Goal: Check status: Check status

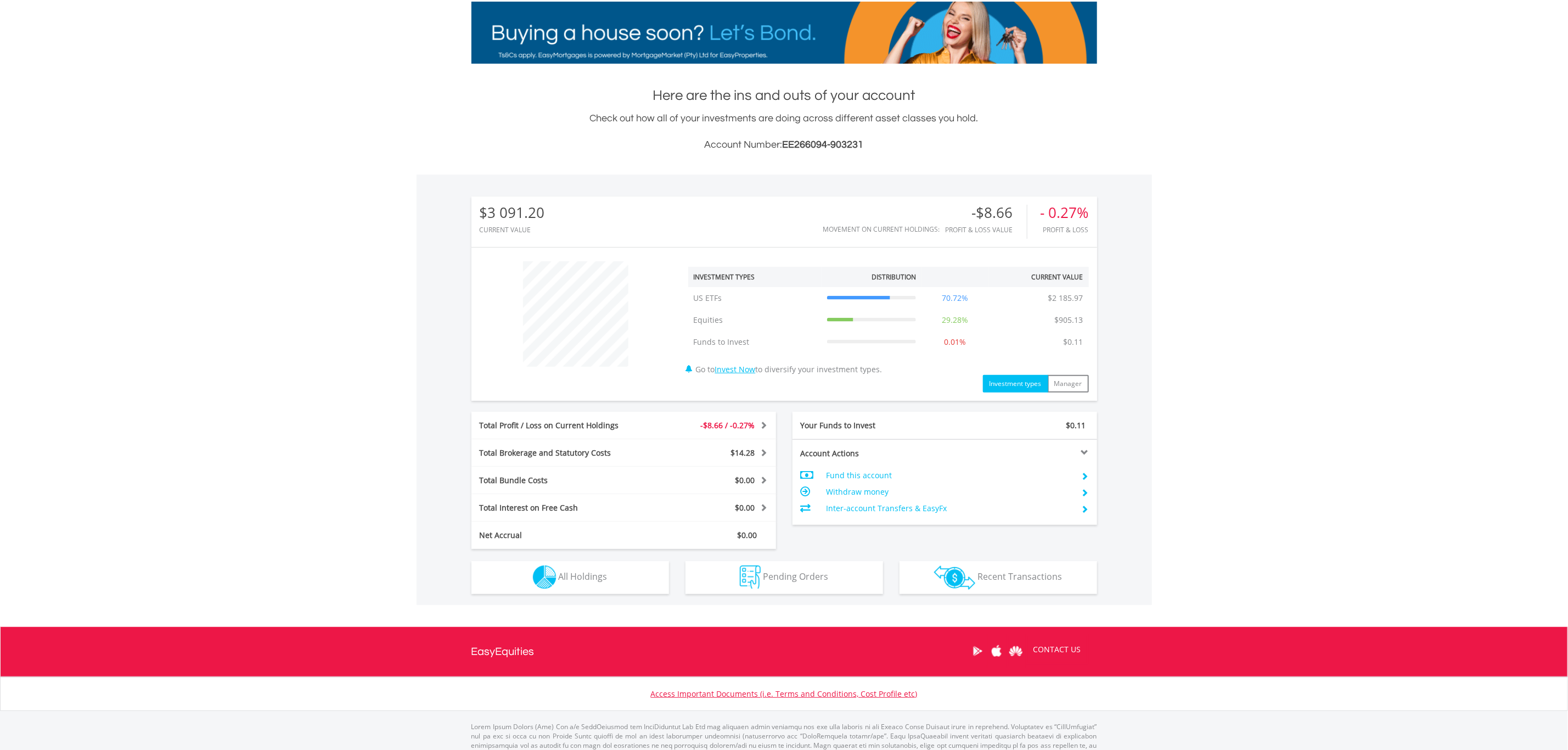
scroll to position [201, 0]
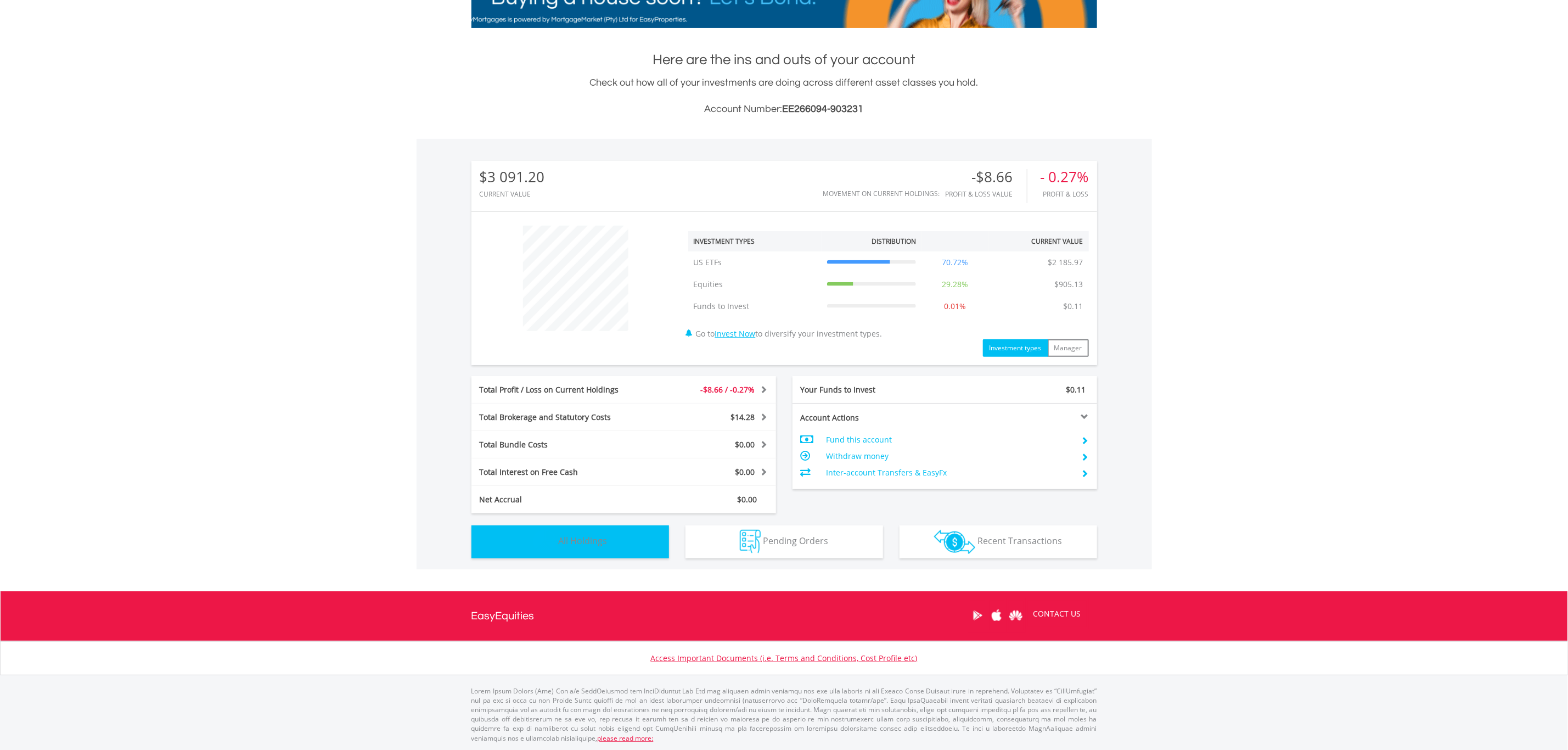
click at [519, 536] on button "Holdings All Holdings" at bounding box center [570, 542] width 197 height 33
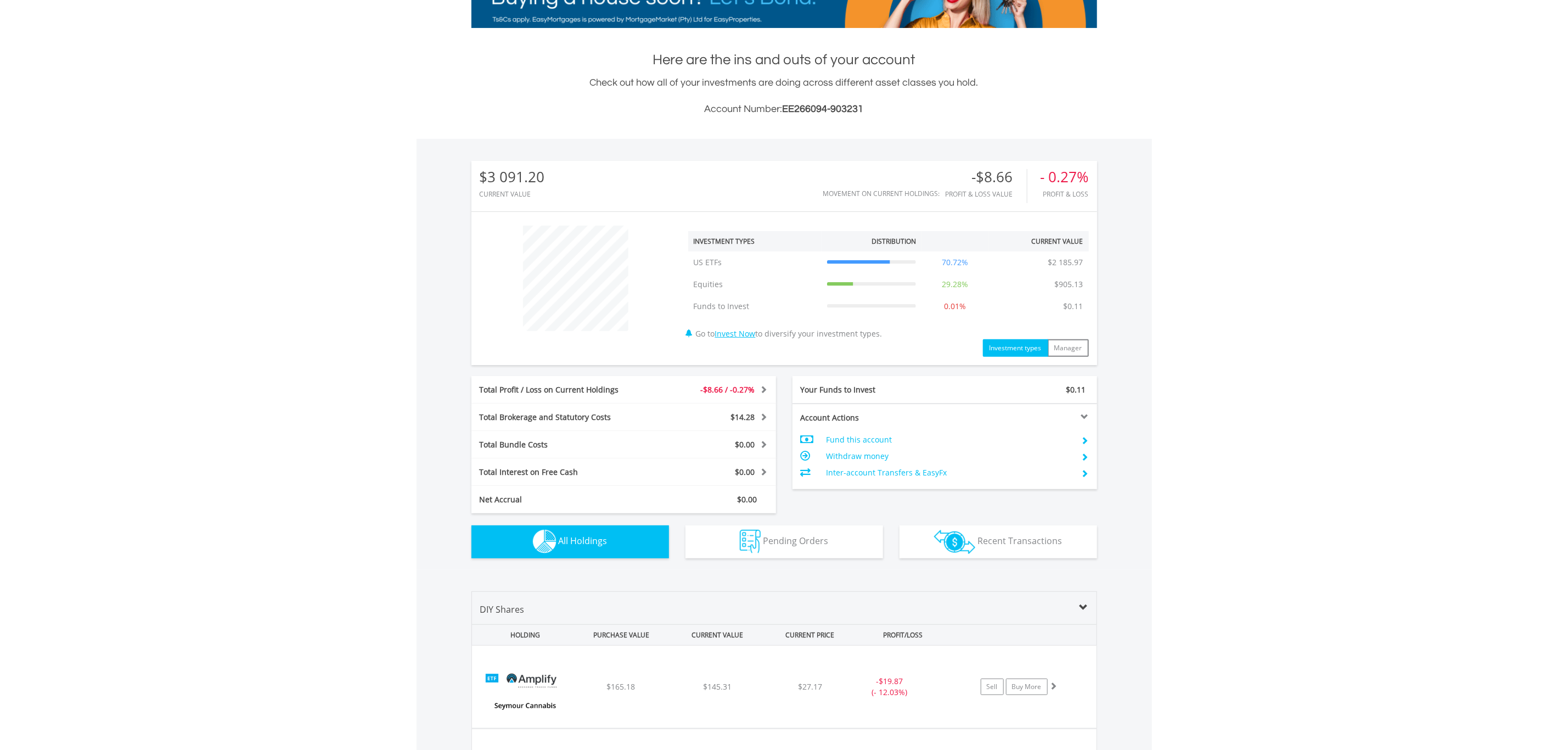
scroll to position [792, 0]
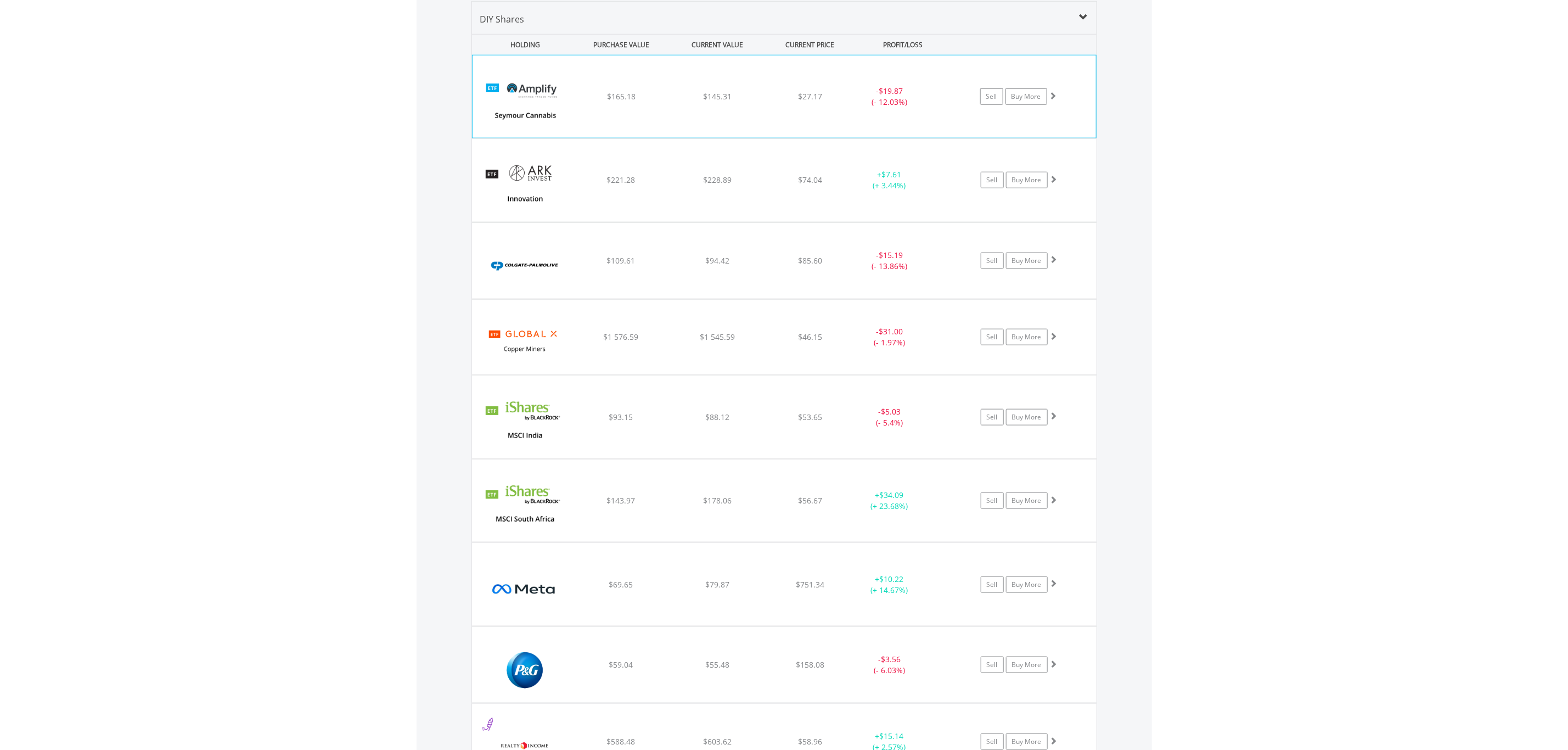
click at [827, 119] on div "﻿ Amplify Seymour Cannabis ETF $165.18 $145.31 $27.17 - $19.87 (- 12.03%) Sell …" at bounding box center [784, 97] width 624 height 83
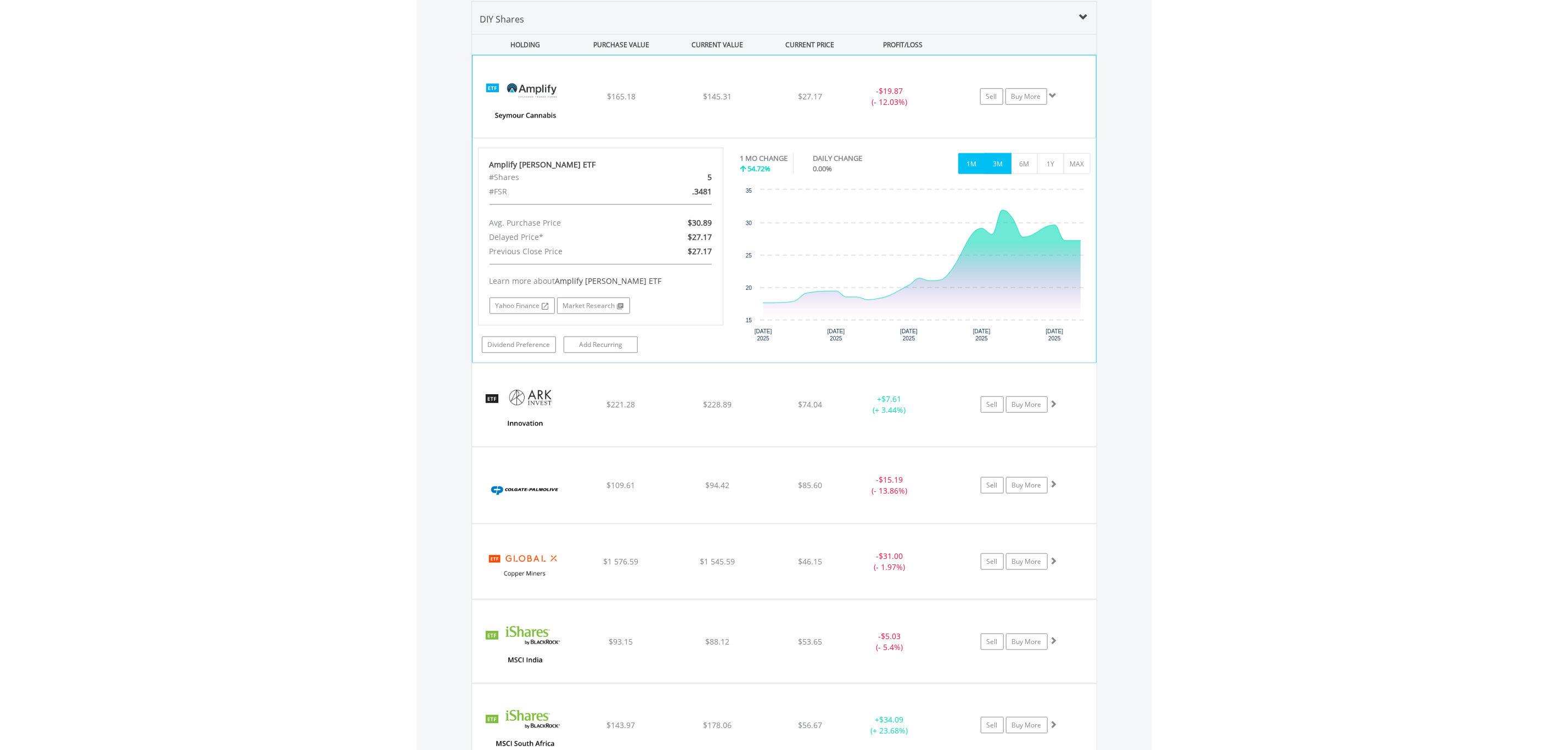
click at [992, 163] on button "3M" at bounding box center [998, 163] width 27 height 21
click at [1023, 165] on button "6M" at bounding box center [1025, 163] width 27 height 21
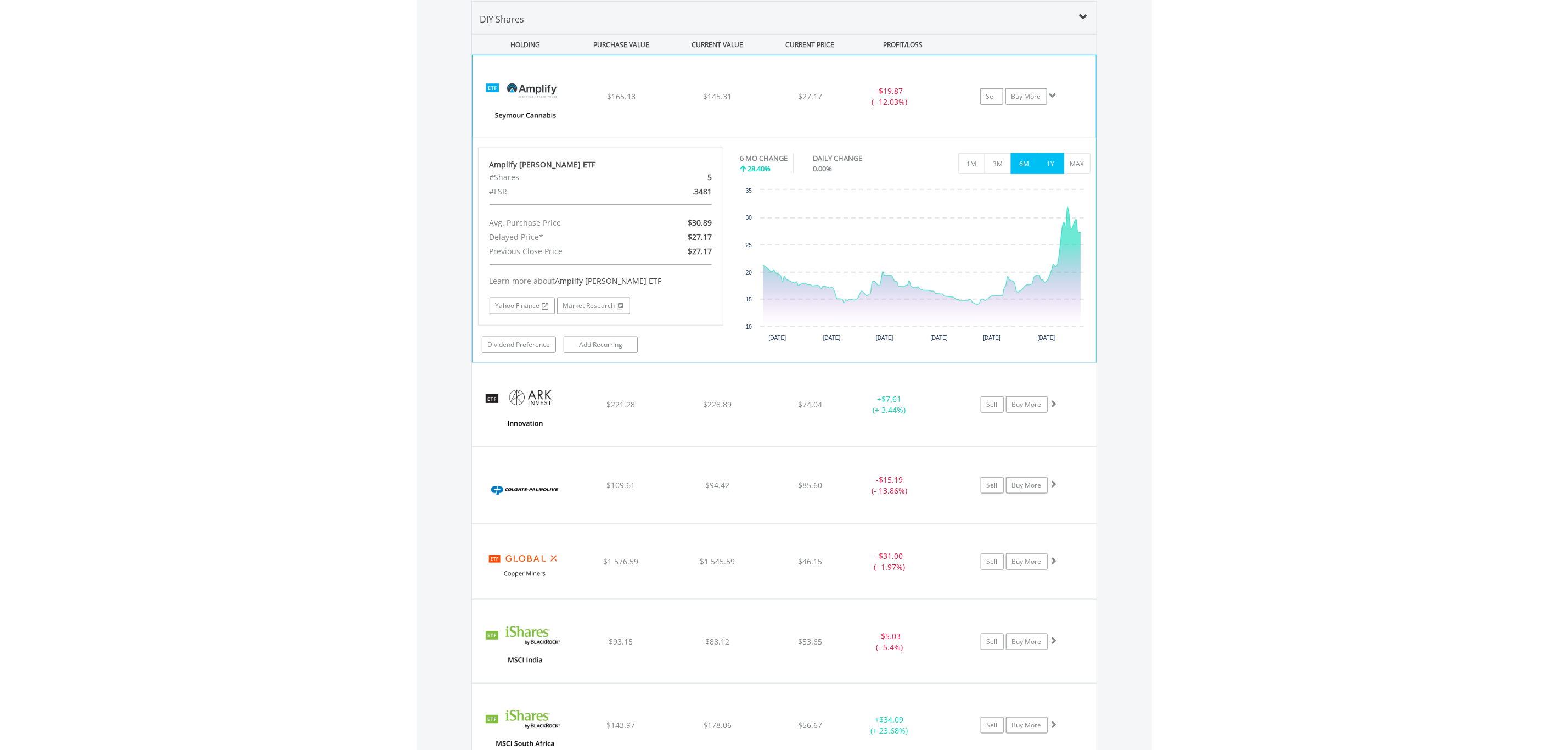
click at [1048, 167] on button "1Y" at bounding box center [1050, 163] width 27 height 21
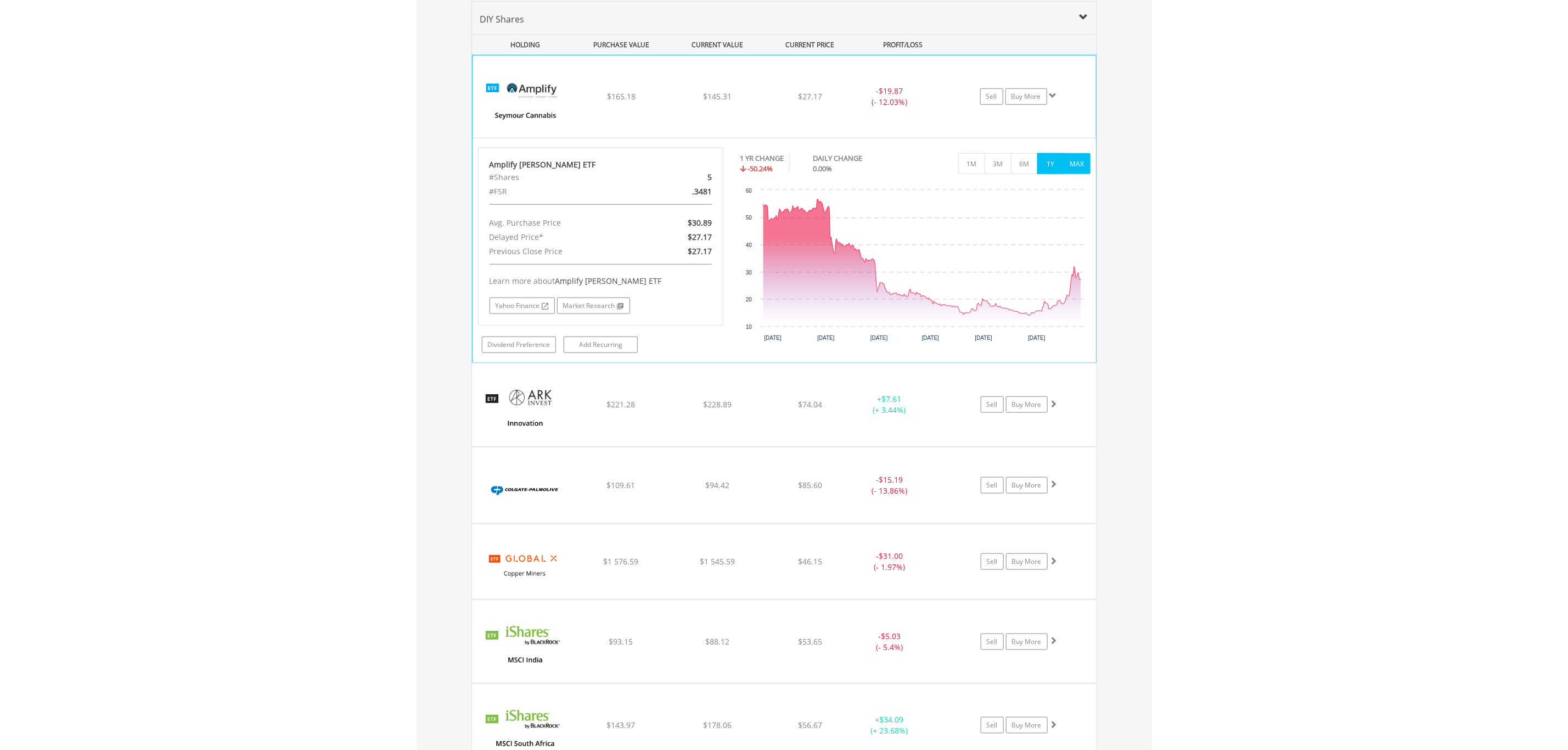
click at [1077, 165] on button "MAX" at bounding box center [1077, 163] width 27 height 21
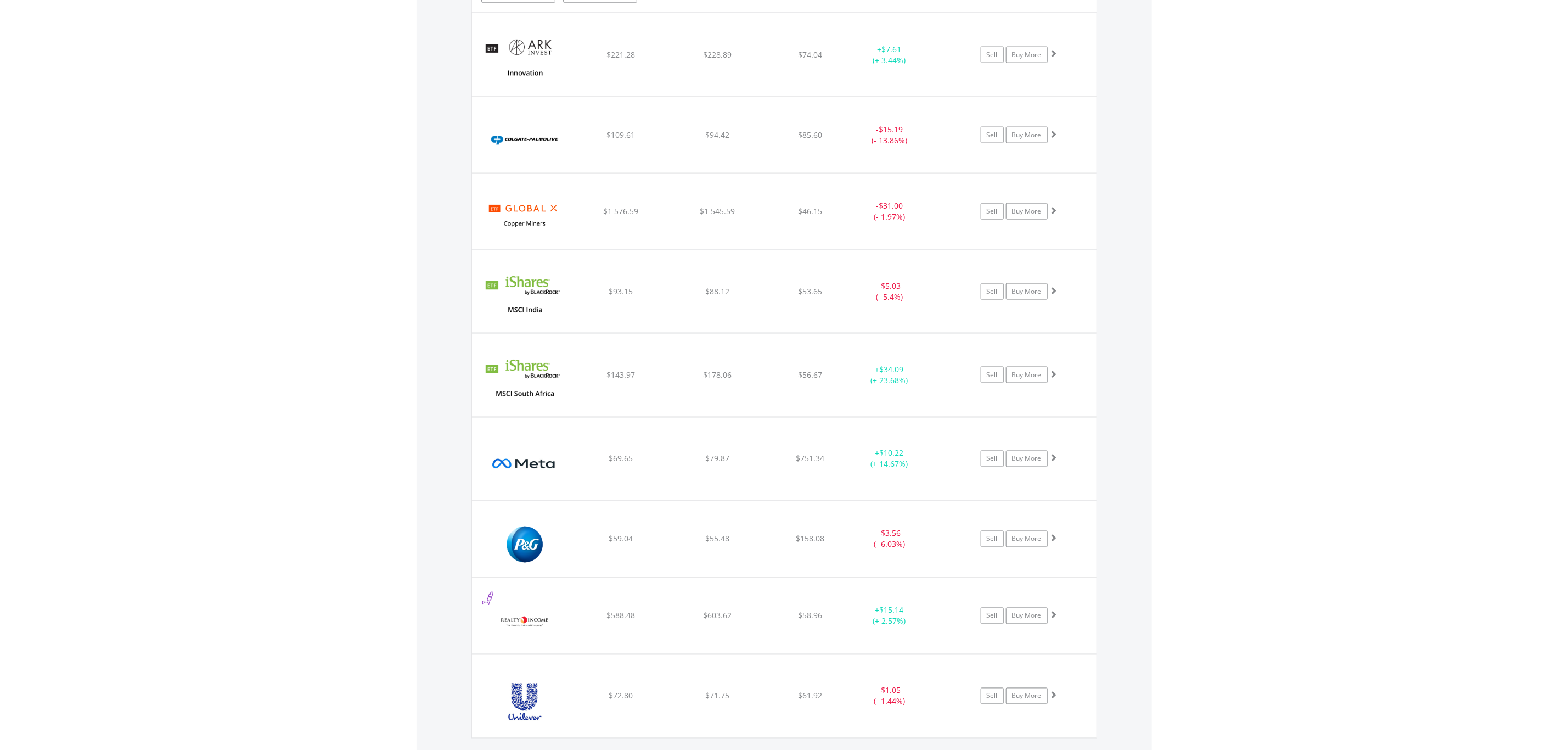
scroll to position [1144, 0]
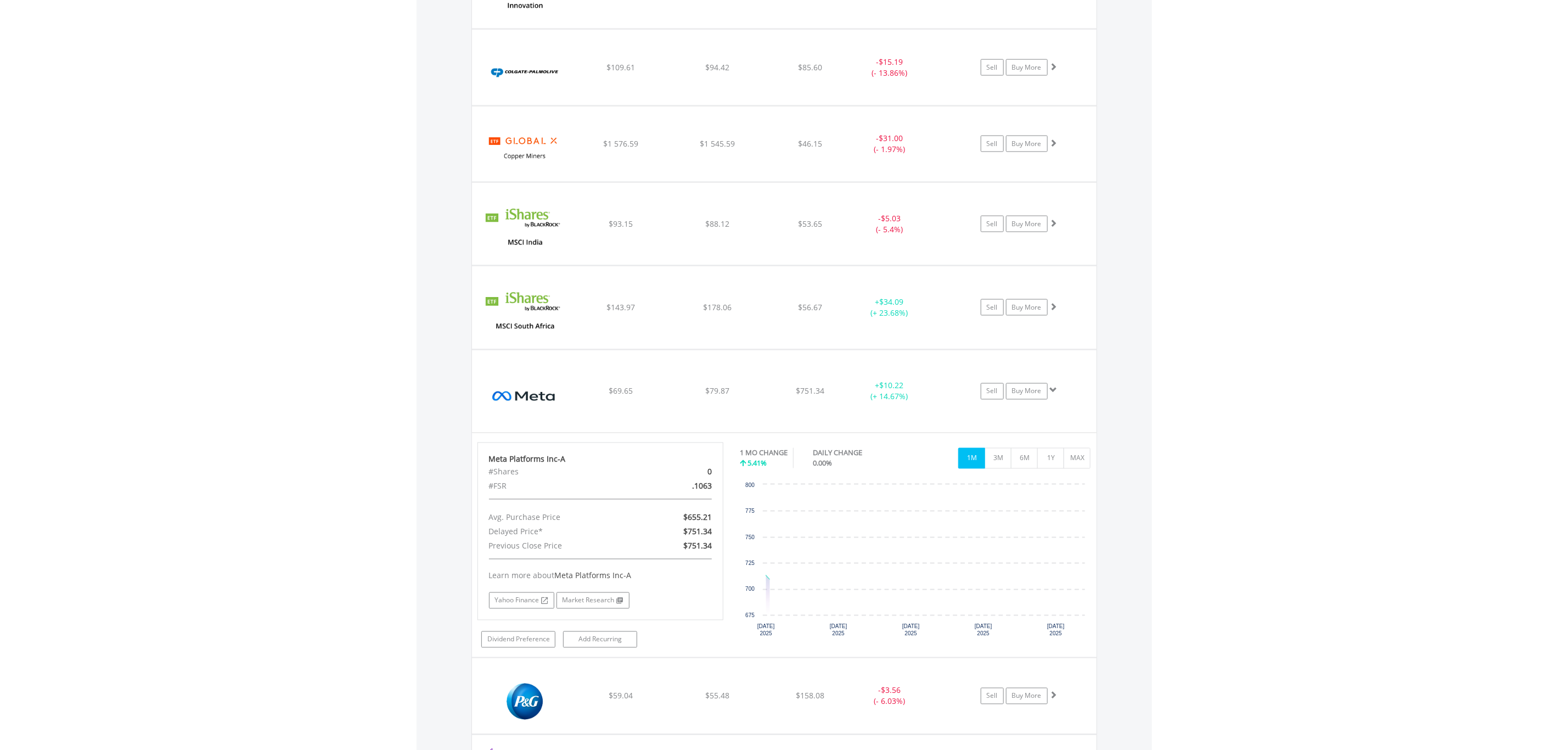
scroll to position [1341, 0]
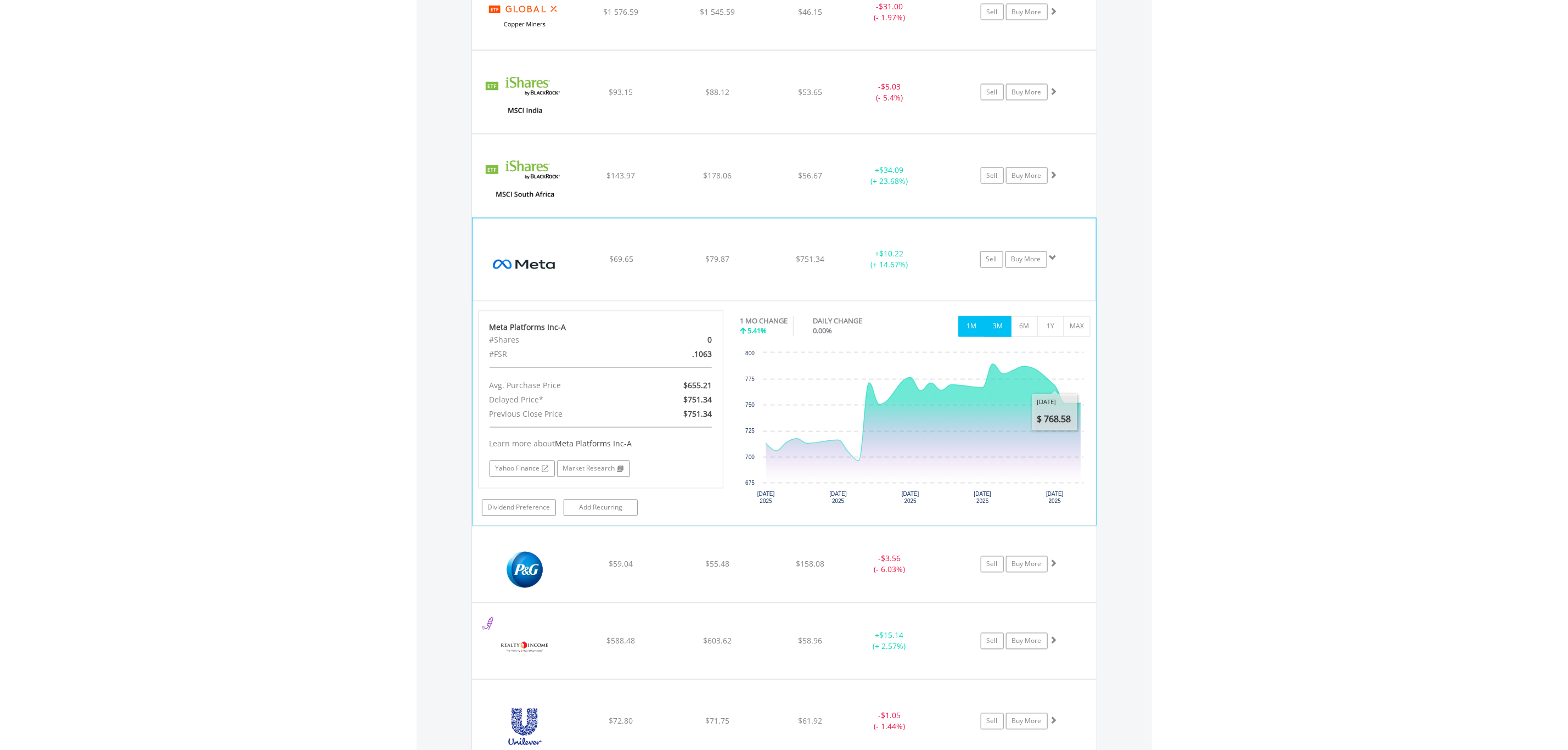
click at [1000, 329] on button "3M" at bounding box center [998, 326] width 27 height 21
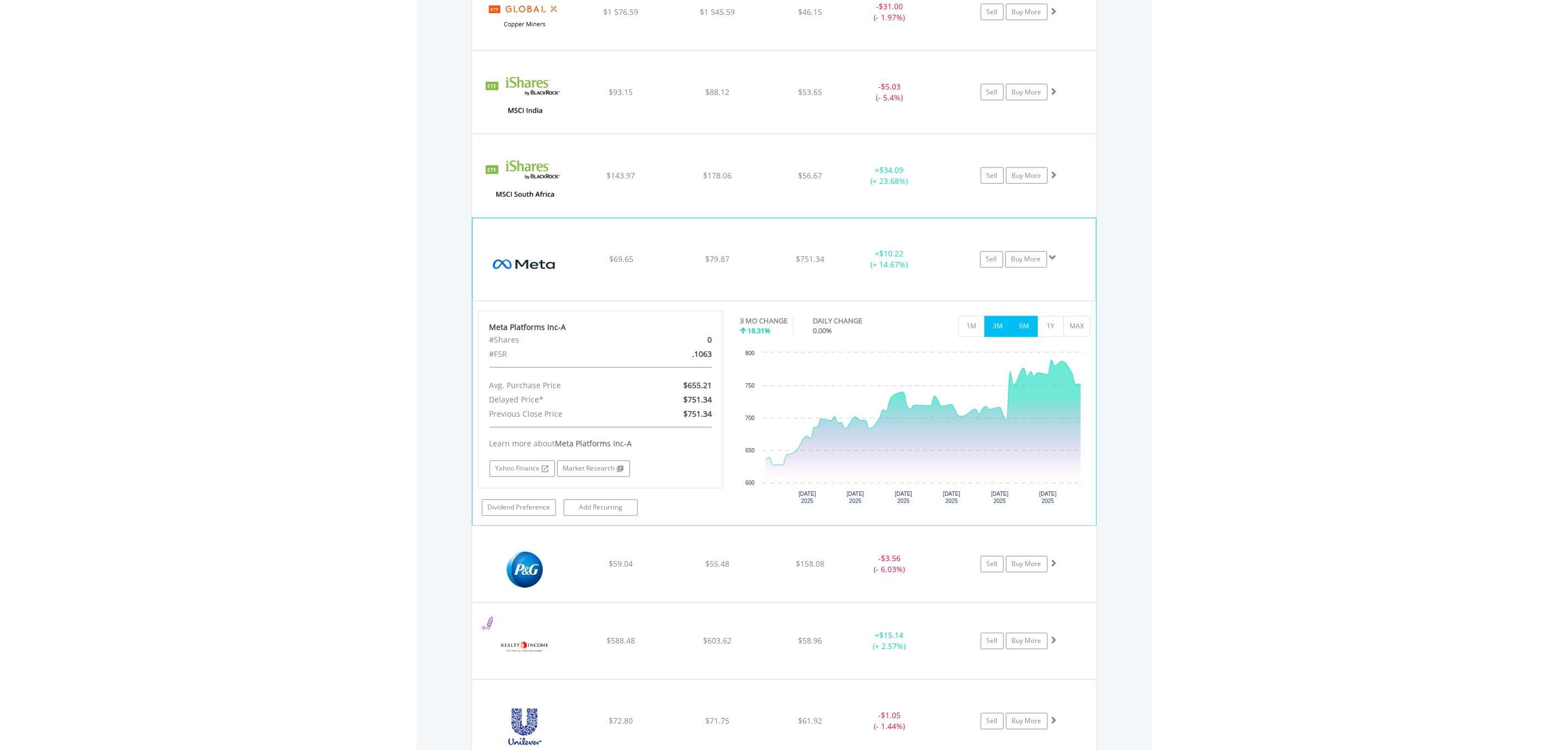
click at [1028, 337] on button "6M" at bounding box center [1025, 326] width 27 height 21
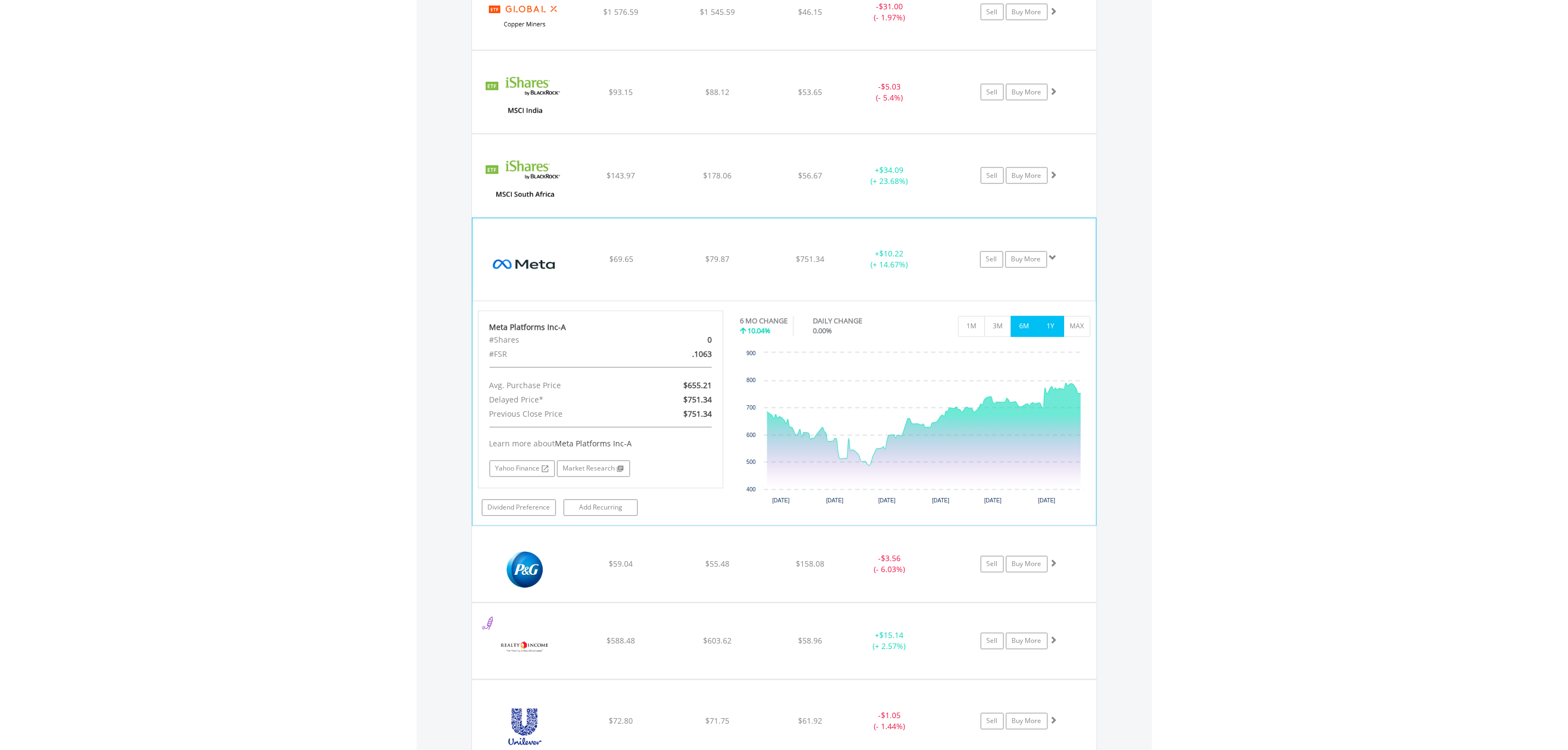
click at [1046, 336] on button "1Y" at bounding box center [1050, 326] width 27 height 21
click at [1079, 332] on button "MAX" at bounding box center [1077, 326] width 27 height 21
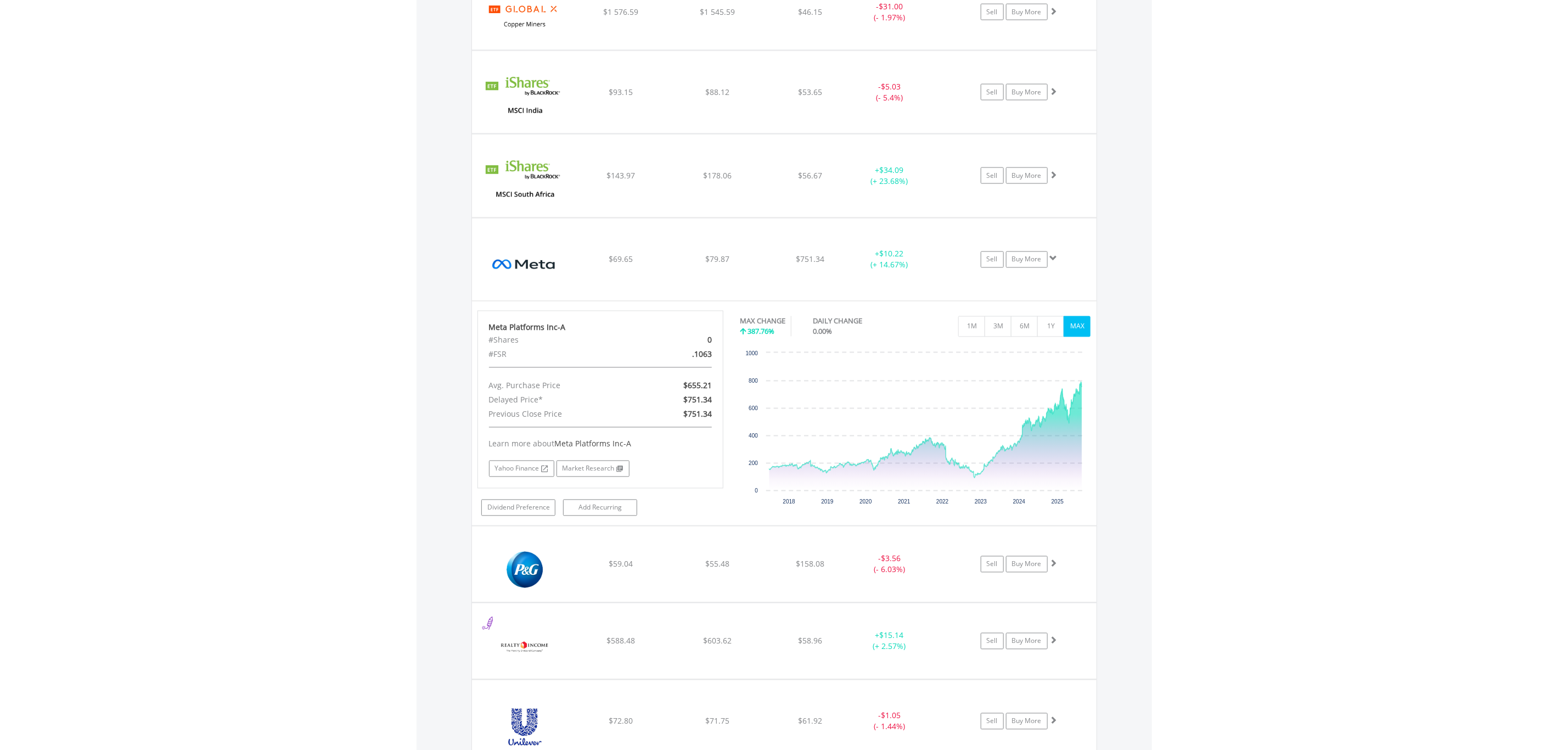
scroll to position [1567, 0]
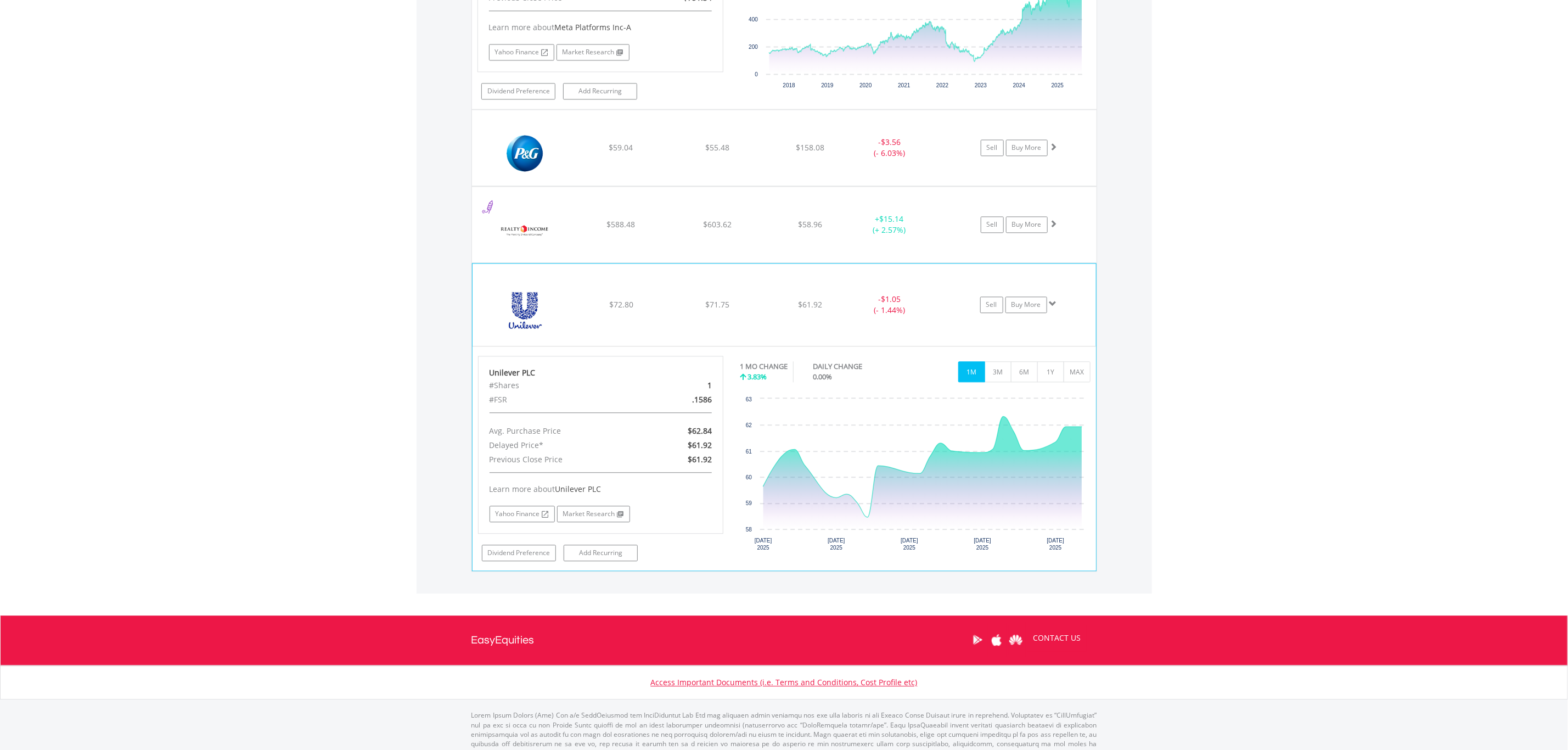
scroll to position [1795, 0]
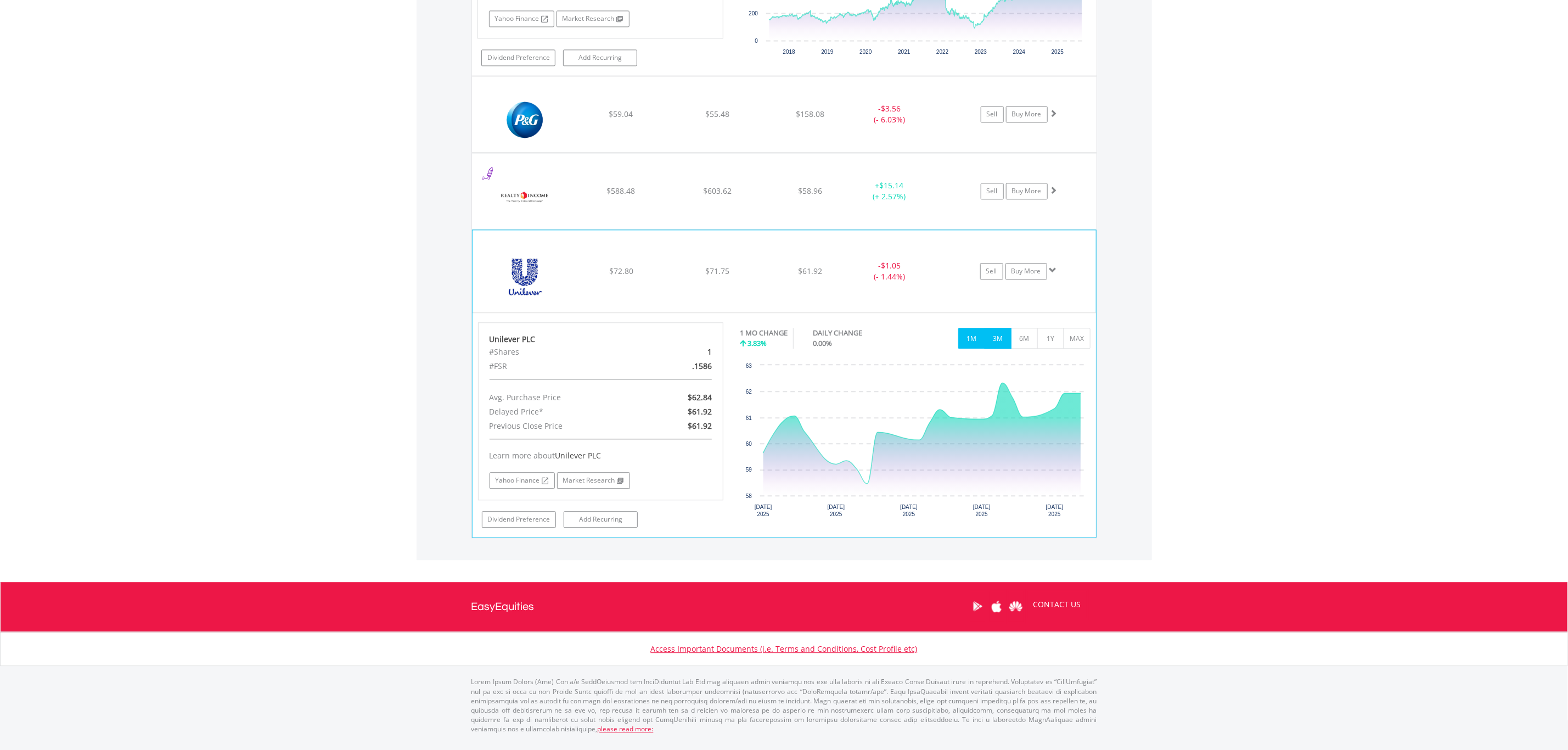
click at [990, 346] on button "3M" at bounding box center [998, 338] width 27 height 21
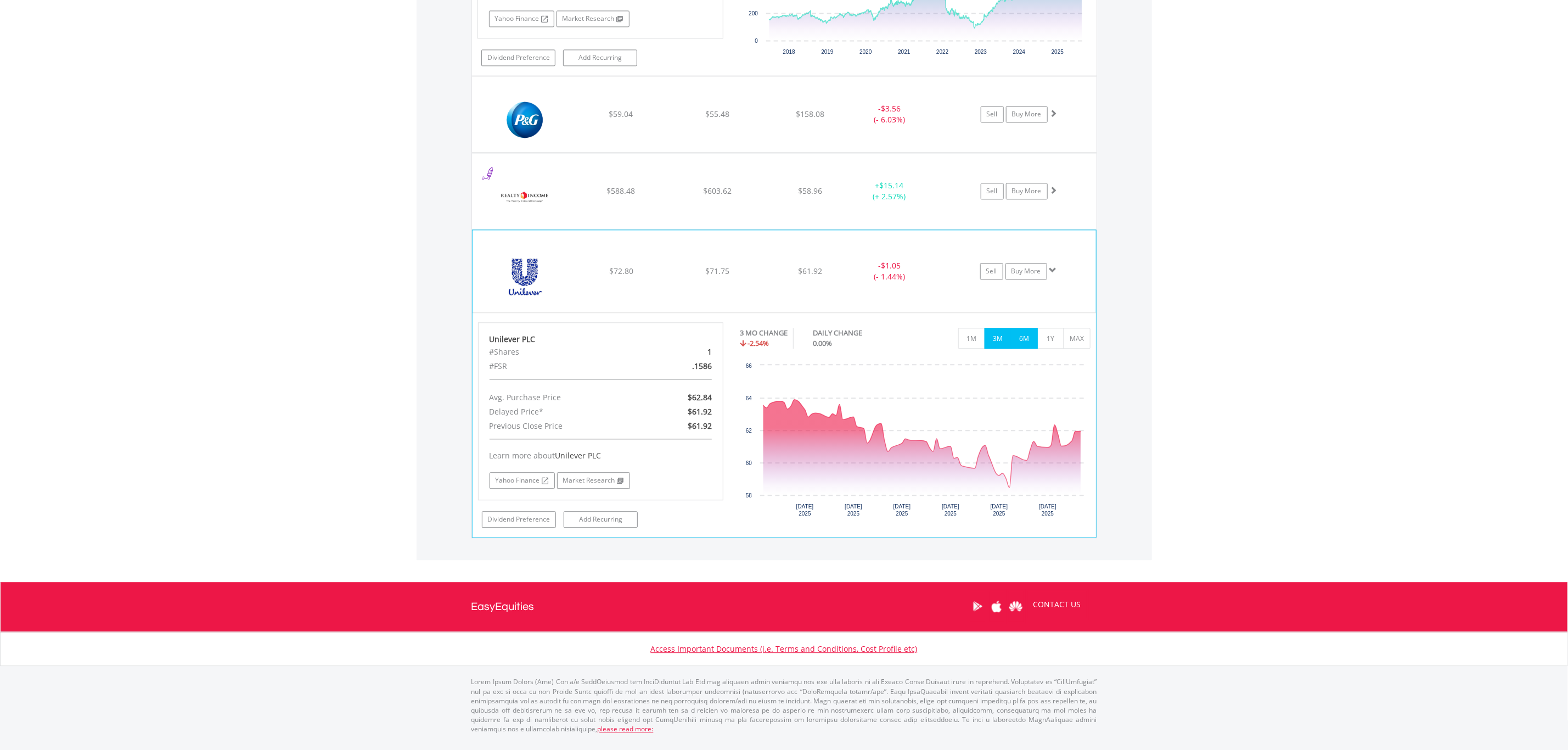
click at [1026, 346] on button "6M" at bounding box center [1025, 338] width 27 height 21
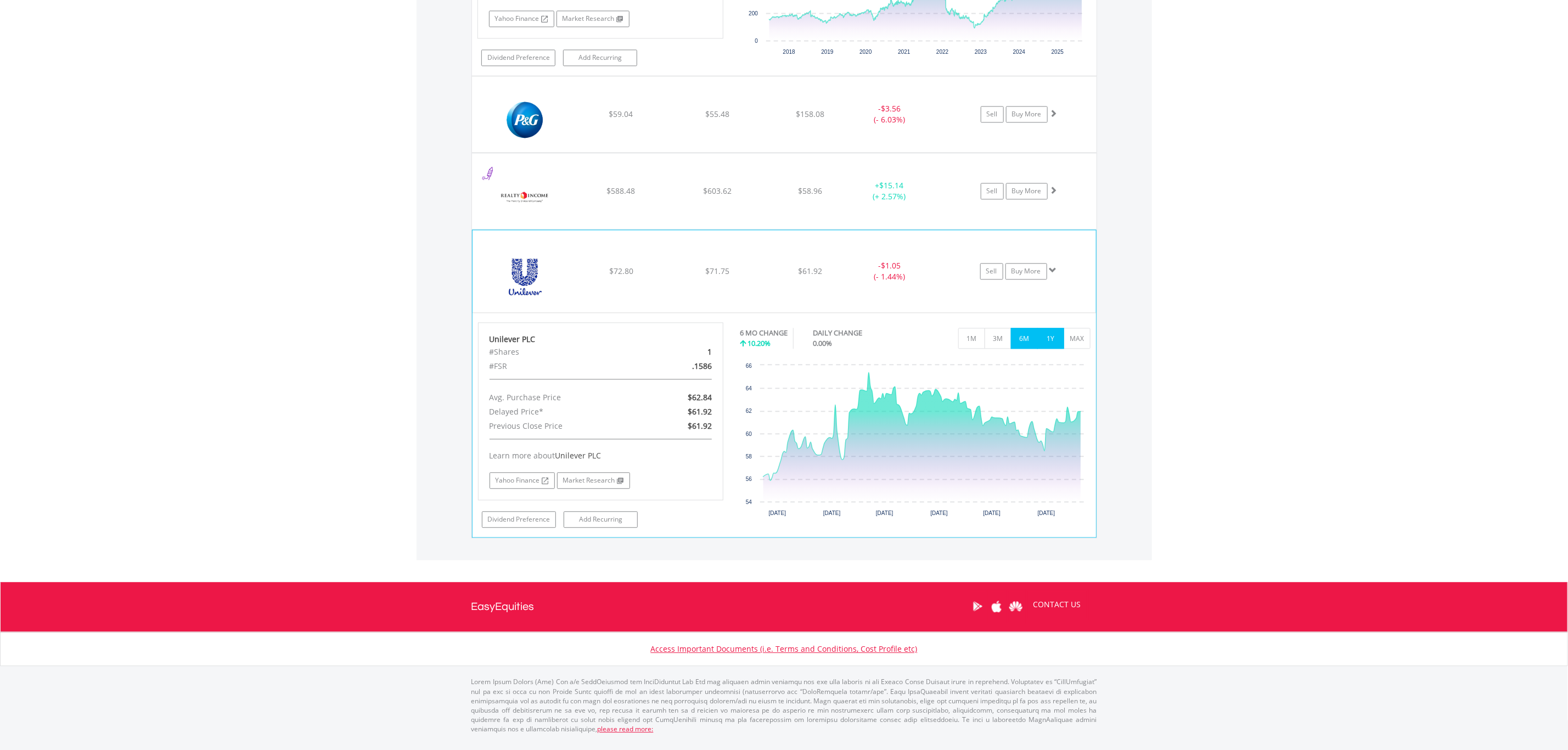
click at [1049, 349] on button "1Y" at bounding box center [1050, 338] width 27 height 21
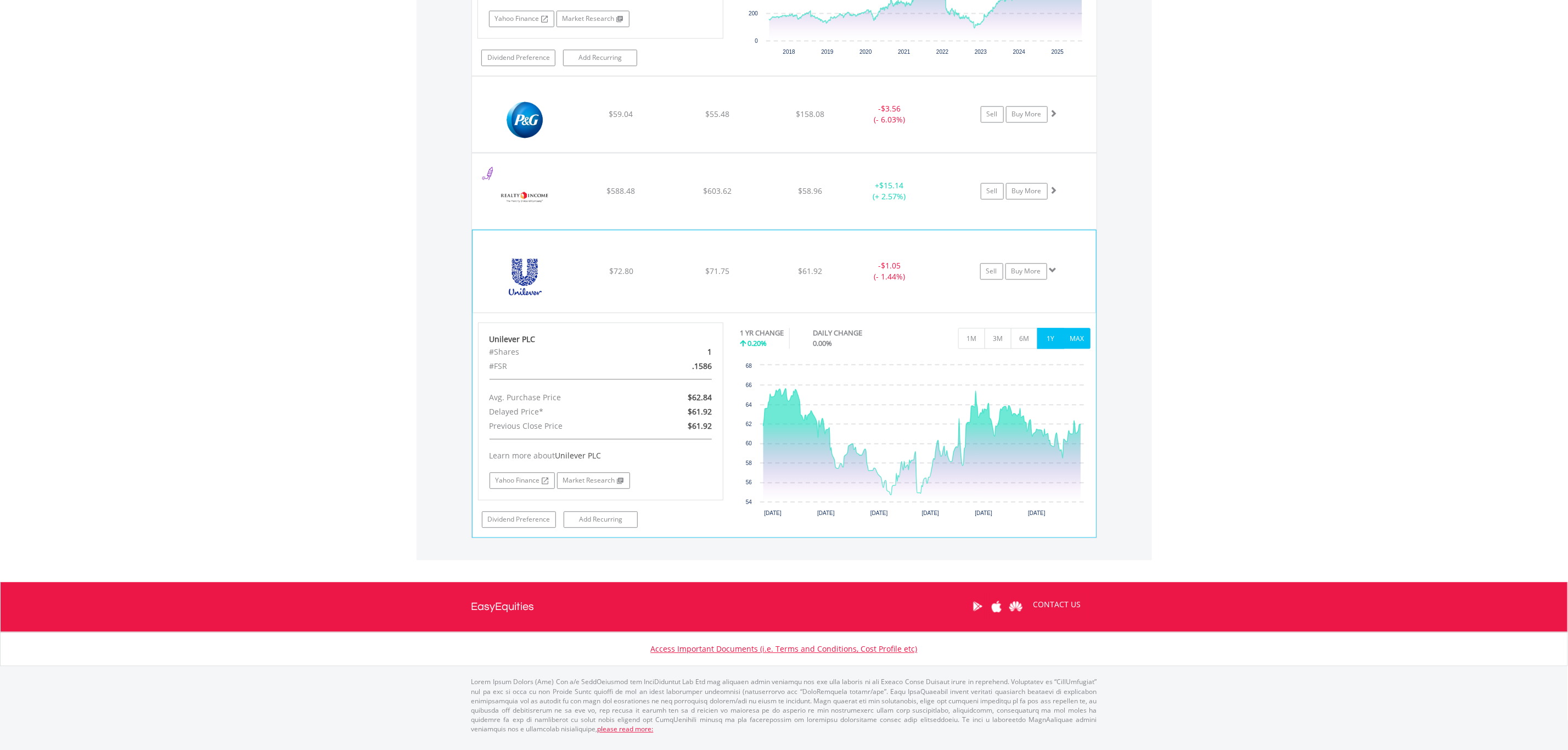
click at [1076, 346] on button "MAX" at bounding box center [1077, 338] width 27 height 21
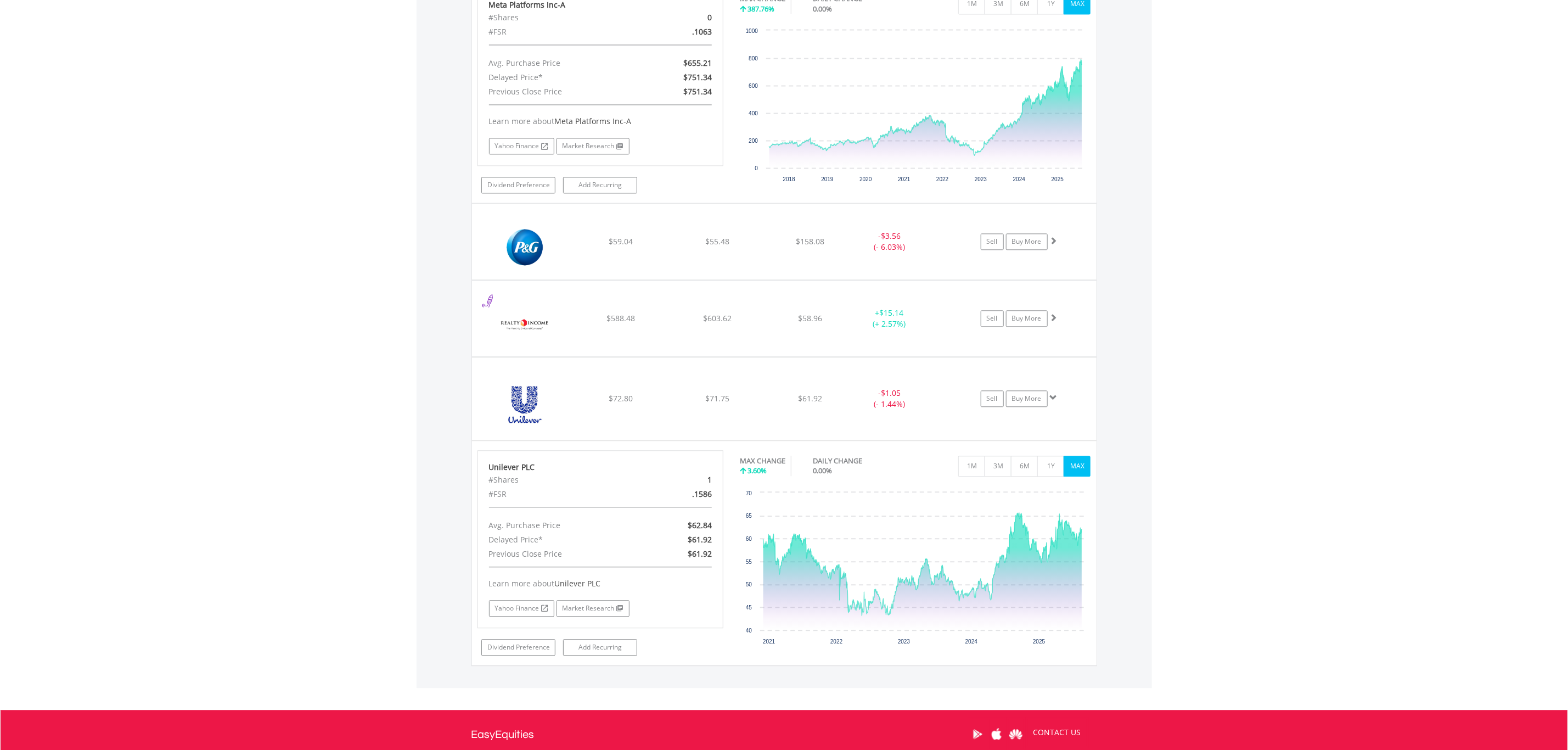
scroll to position [1663, 0]
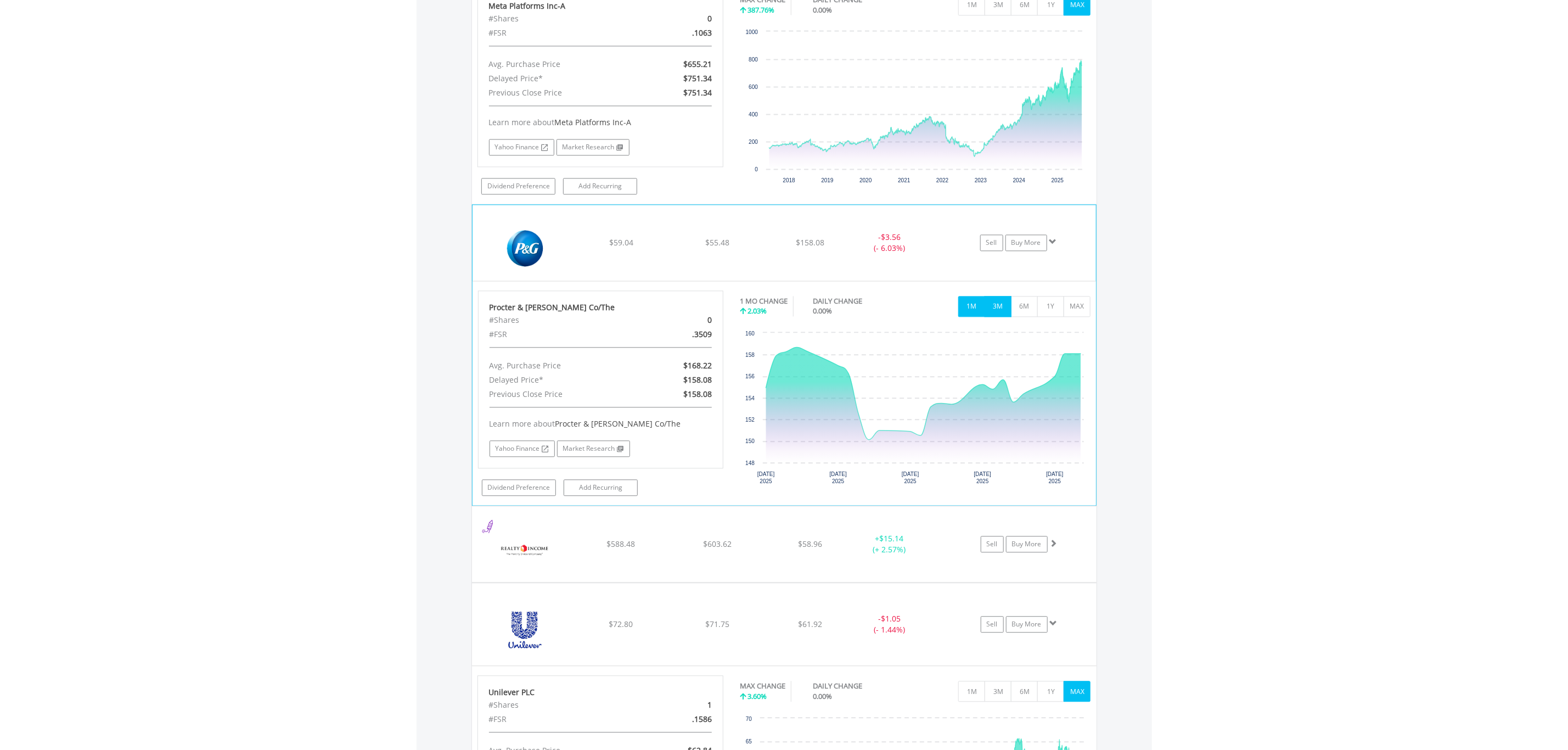
click at [999, 317] on button "3M" at bounding box center [998, 306] width 27 height 21
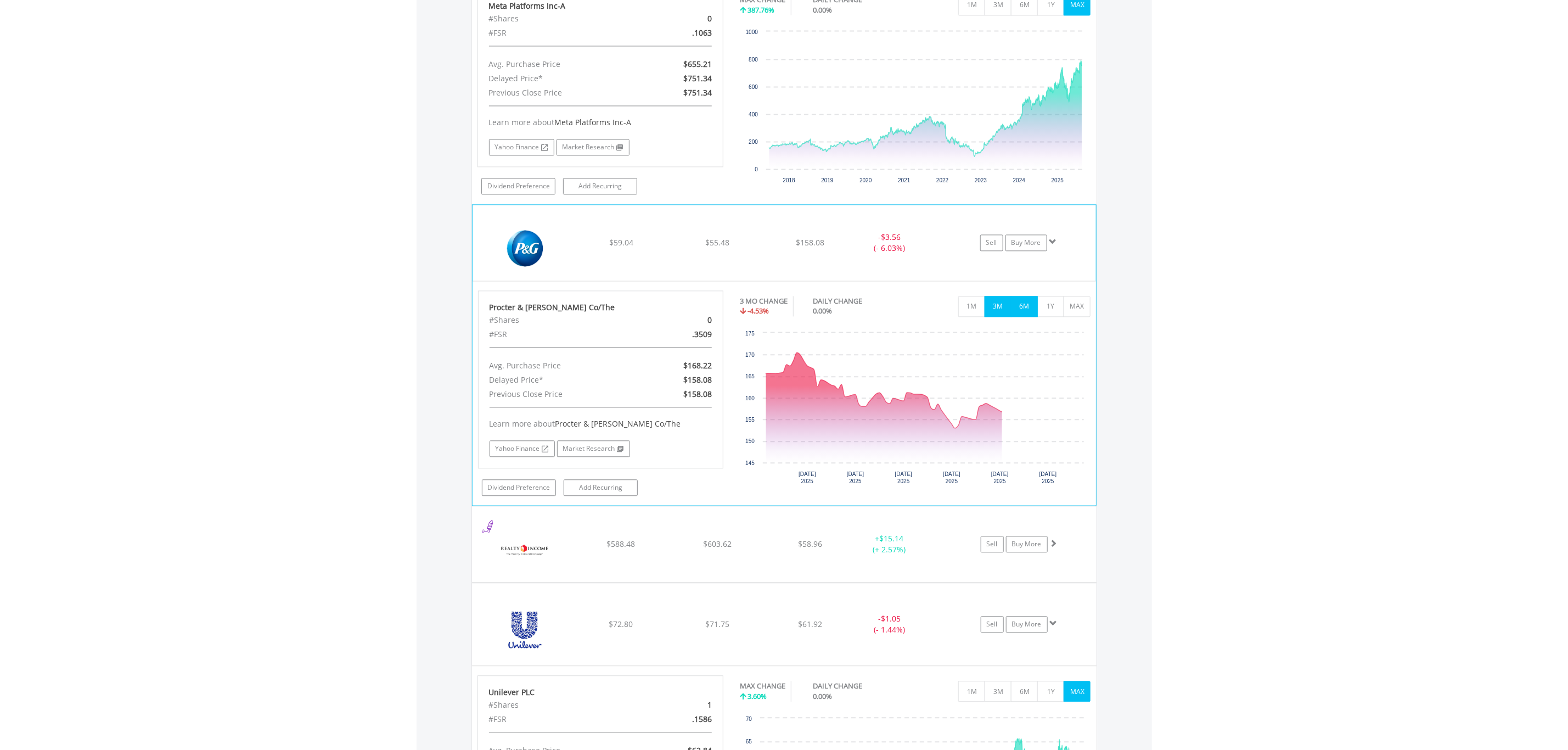
click at [1023, 316] on button "6M" at bounding box center [1025, 306] width 27 height 21
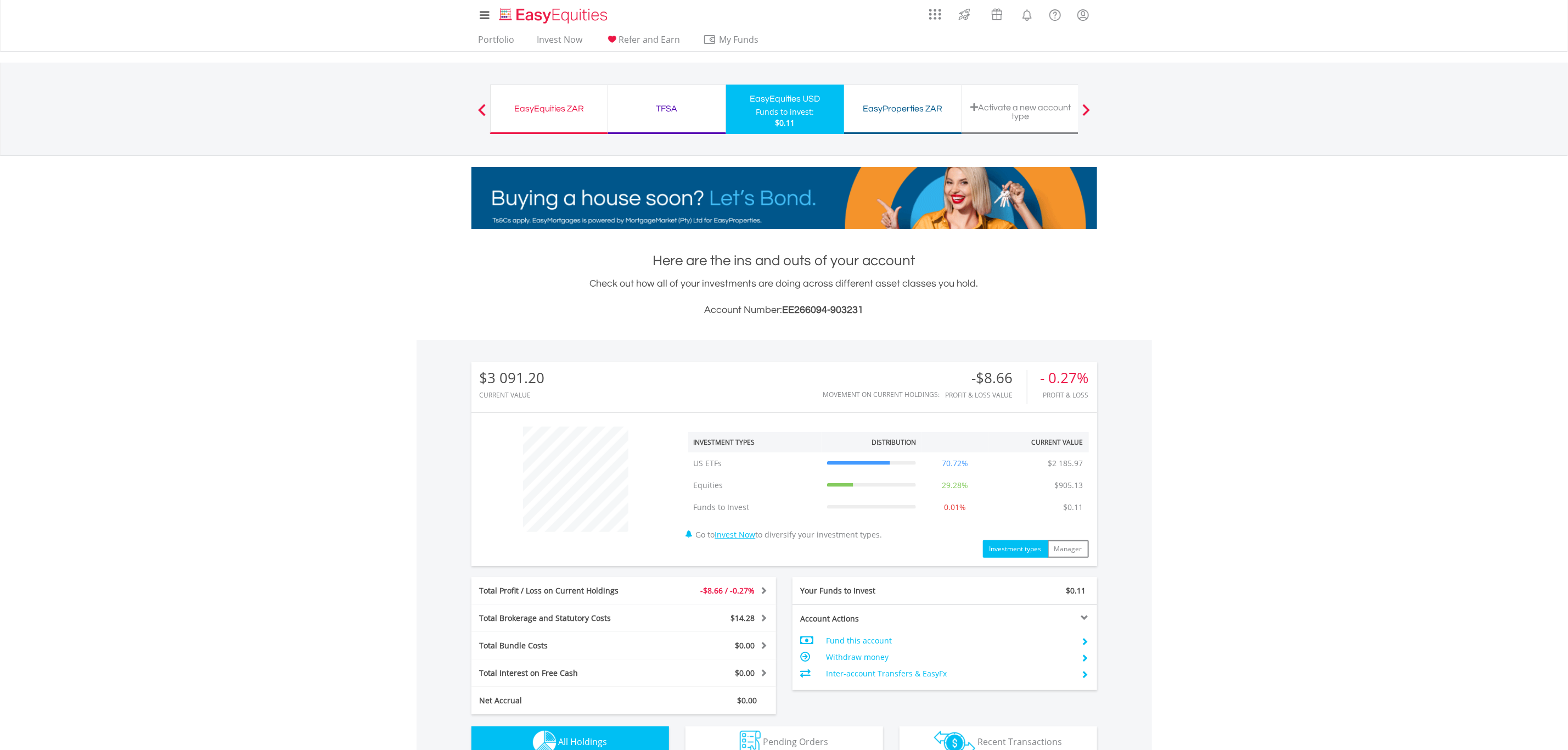
scroll to position [656, 0]
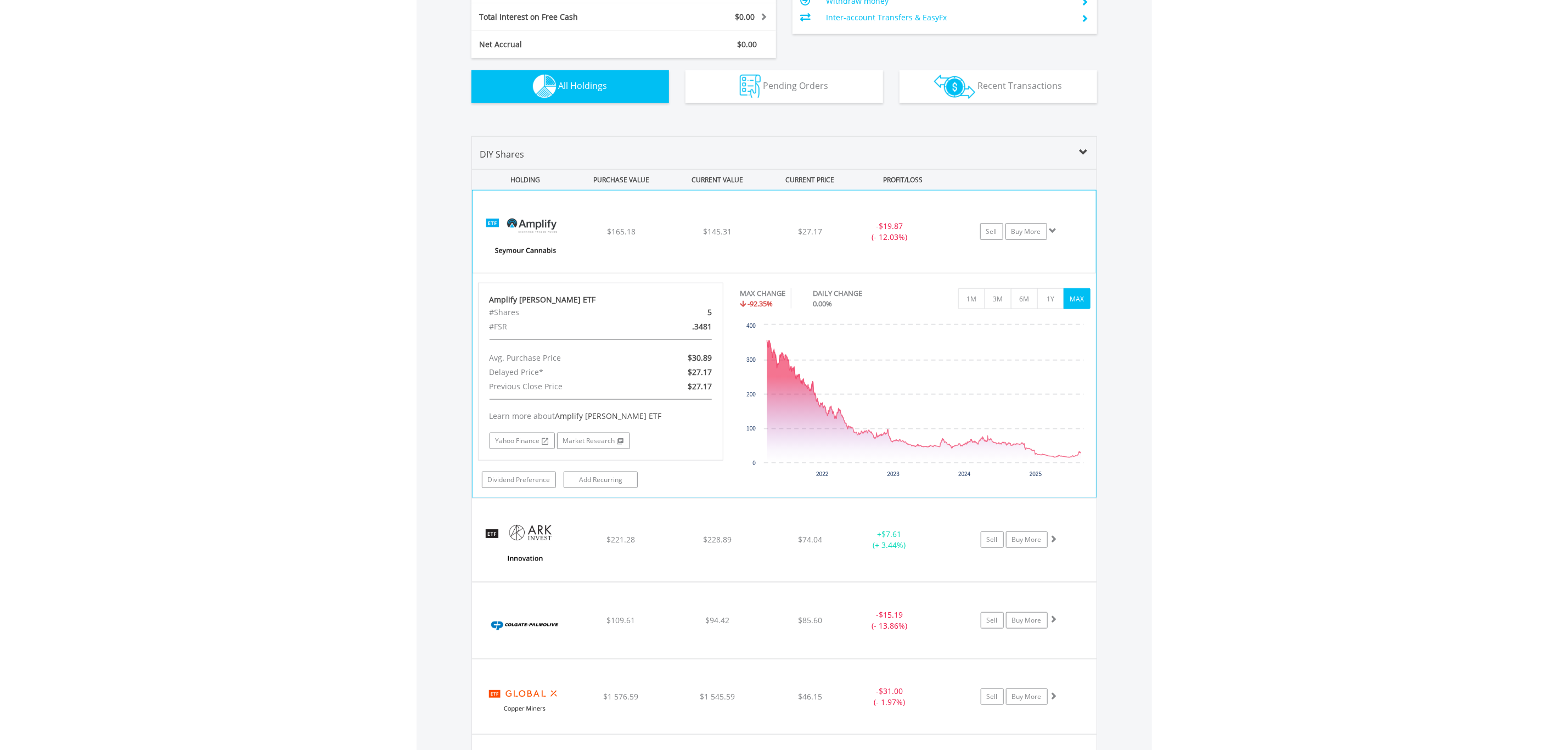
click at [1050, 231] on span at bounding box center [1054, 231] width 8 height 8
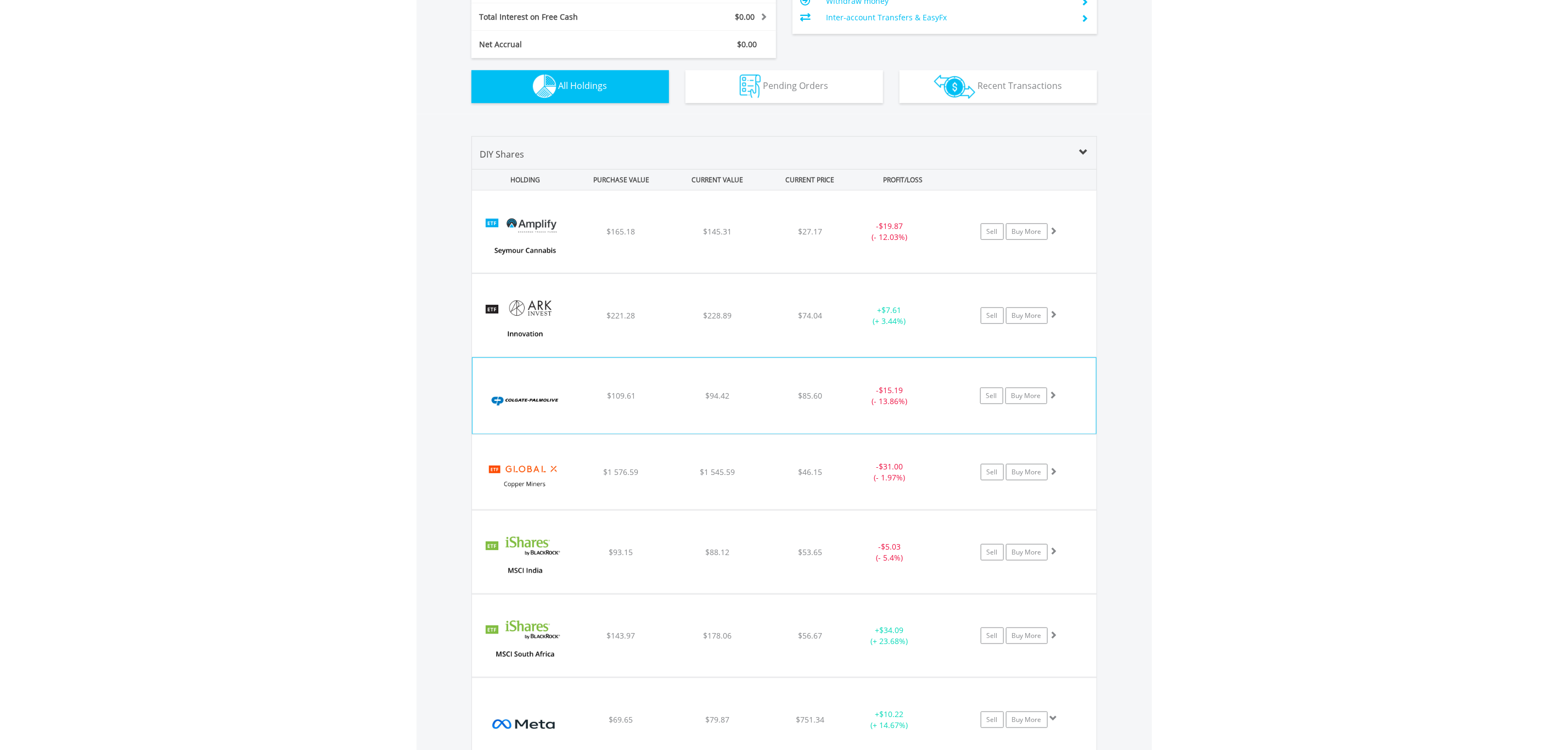
click at [932, 243] on div "- $15.19 (- 13.86%)" at bounding box center [903, 231] width 110 height 22
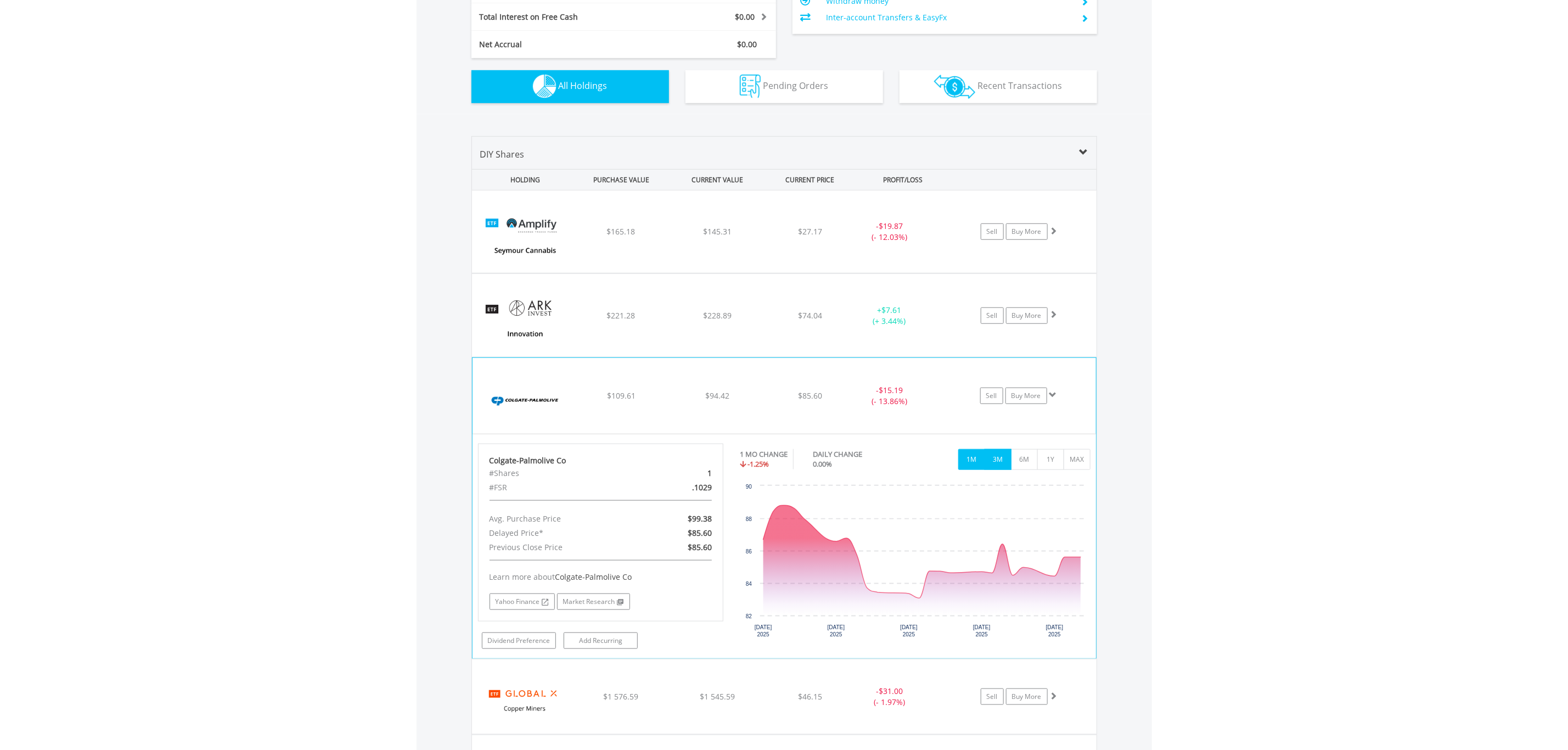
click at [1003, 458] on button "3M" at bounding box center [998, 459] width 27 height 21
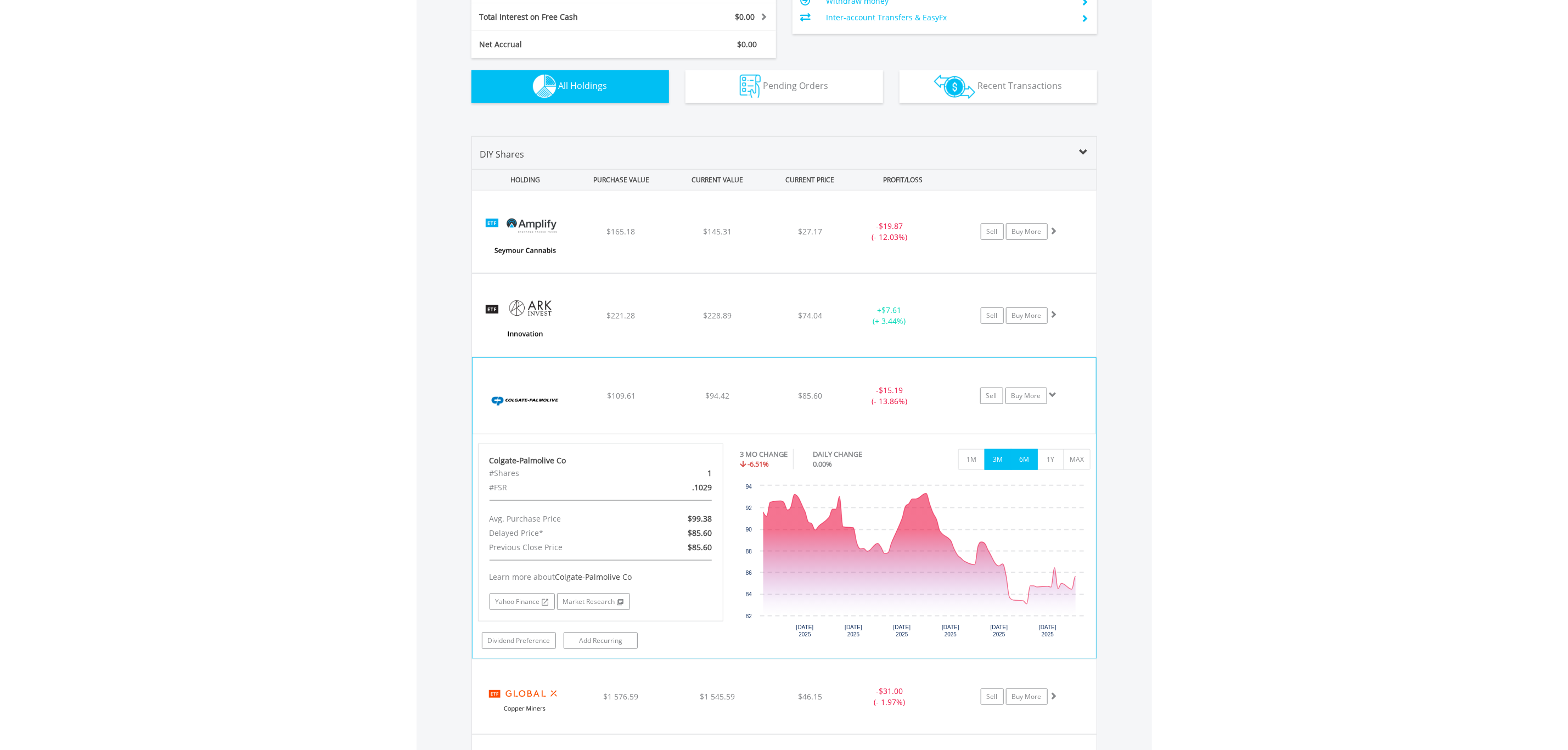
click at [1026, 461] on button "6M" at bounding box center [1025, 459] width 27 height 21
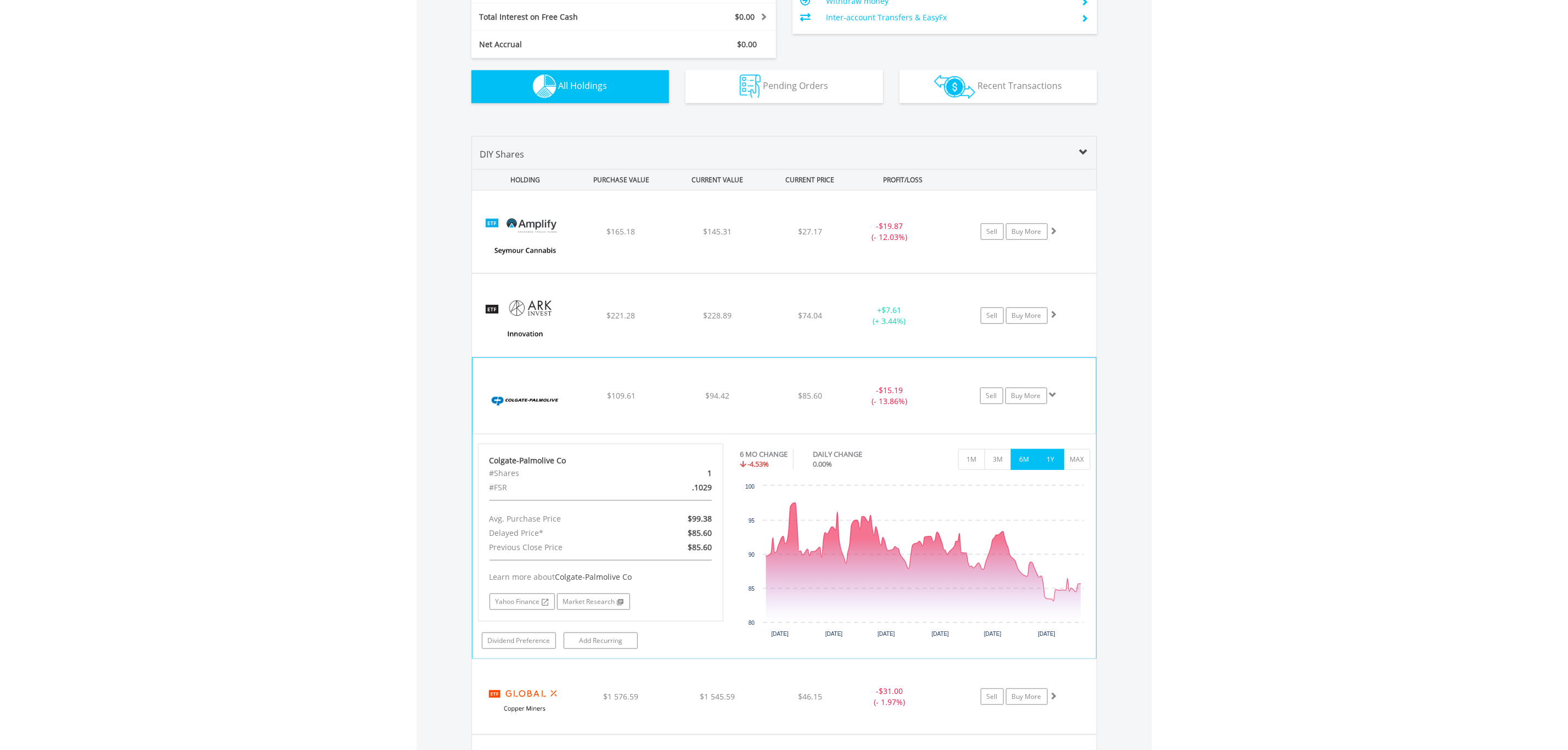
click at [1050, 458] on button "1Y" at bounding box center [1050, 459] width 27 height 21
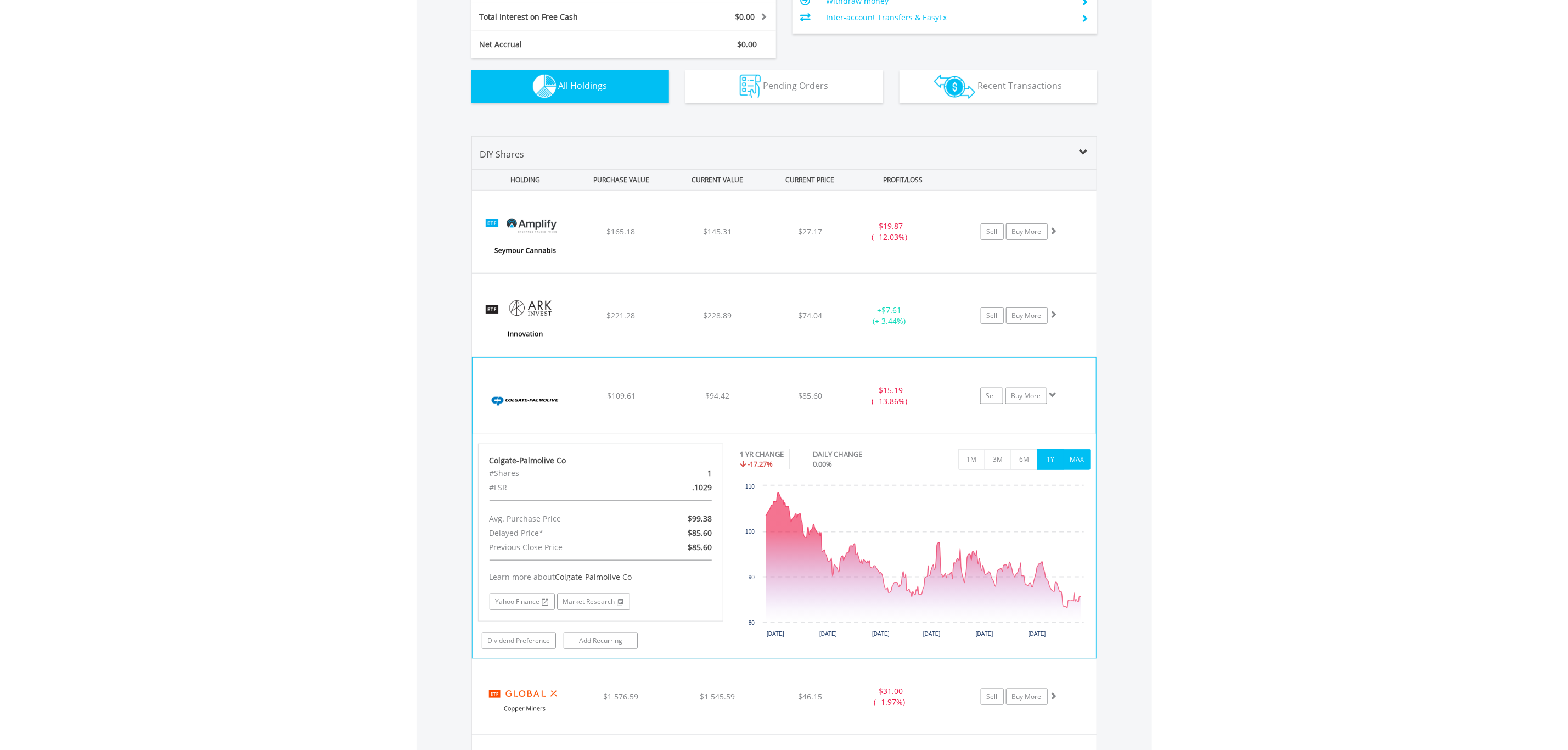
click at [1077, 459] on button "MAX" at bounding box center [1077, 459] width 27 height 21
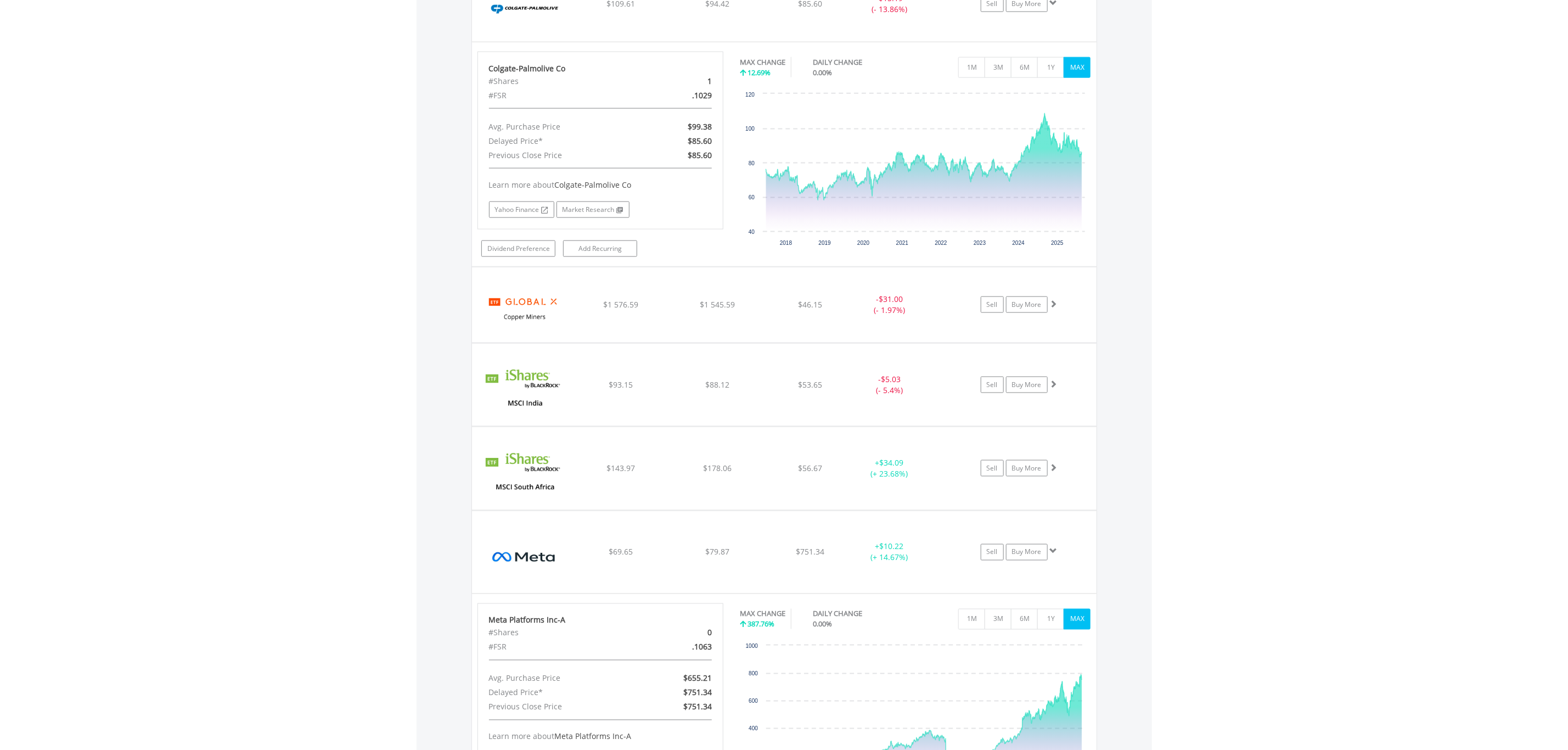
scroll to position [1084, 0]
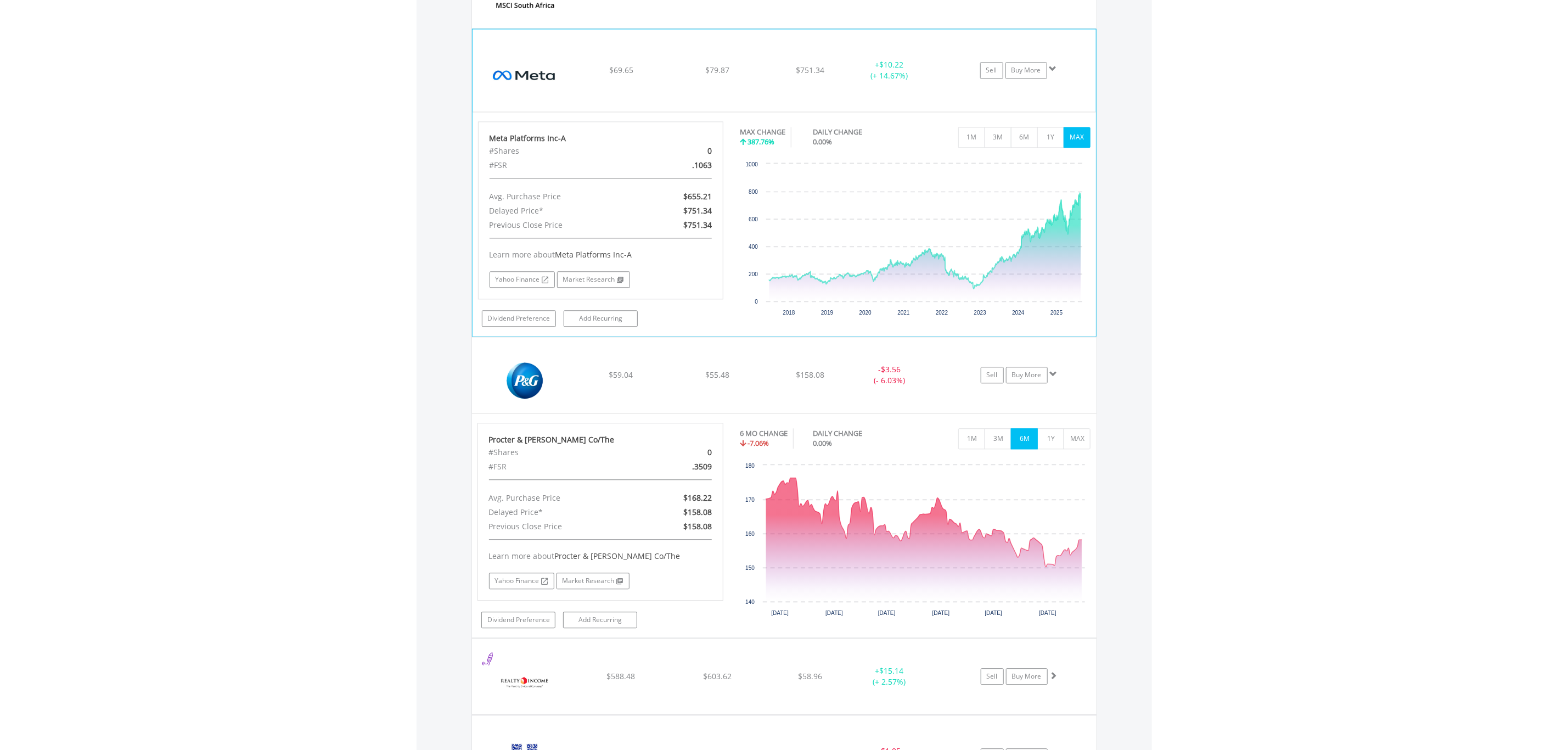
scroll to position [1974, 0]
